Goal: Transaction & Acquisition: Book appointment/travel/reservation

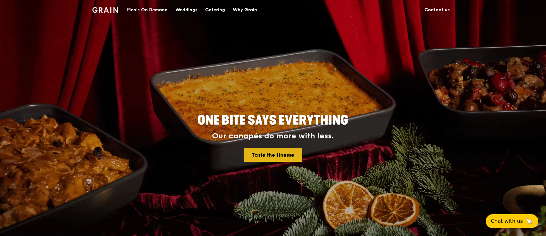
click at [267, 155] on link "Taste the finesse" at bounding box center [273, 154] width 59 height 13
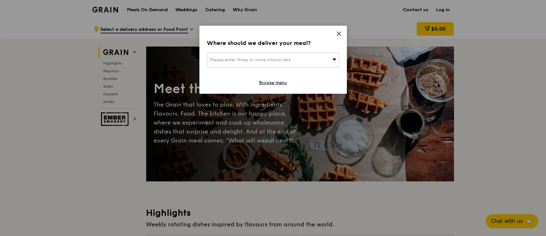
click at [341, 34] on icon at bounding box center [339, 34] width 6 height 6
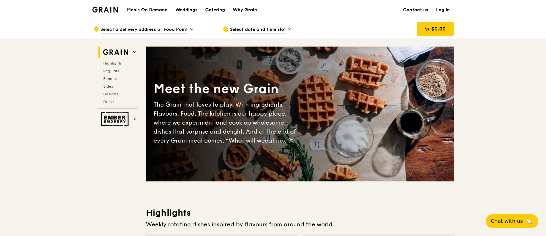
click at [213, 10] on div "Catering" at bounding box center [215, 9] width 20 height 19
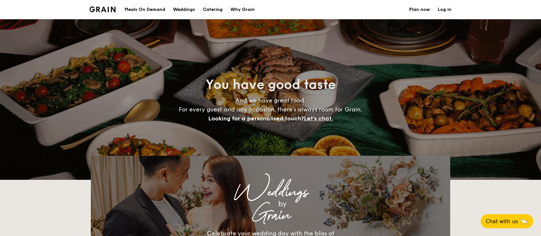
select select
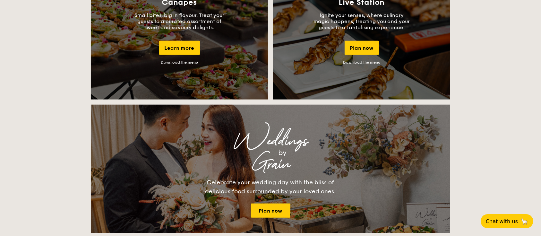
scroll to position [642, 0]
